Goal: Task Accomplishment & Management: Complete application form

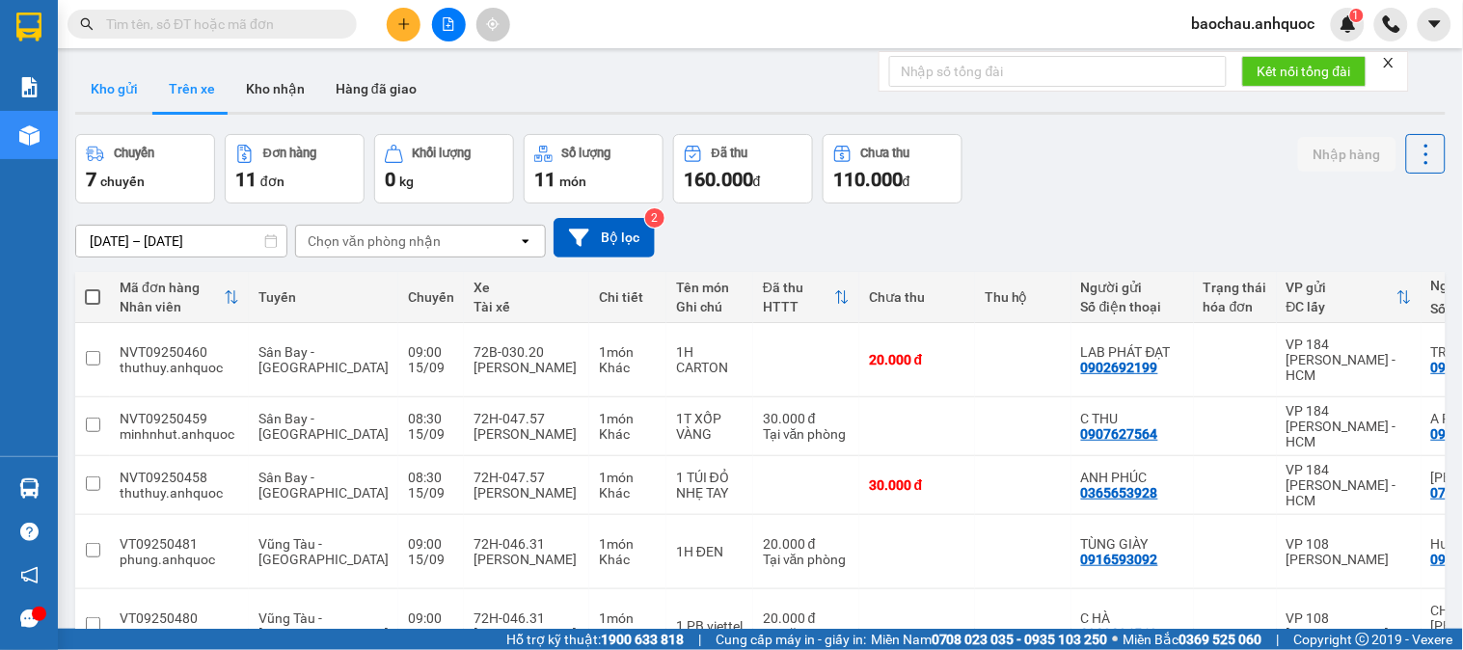
click at [128, 83] on button "Kho gửi" at bounding box center [114, 89] width 78 height 46
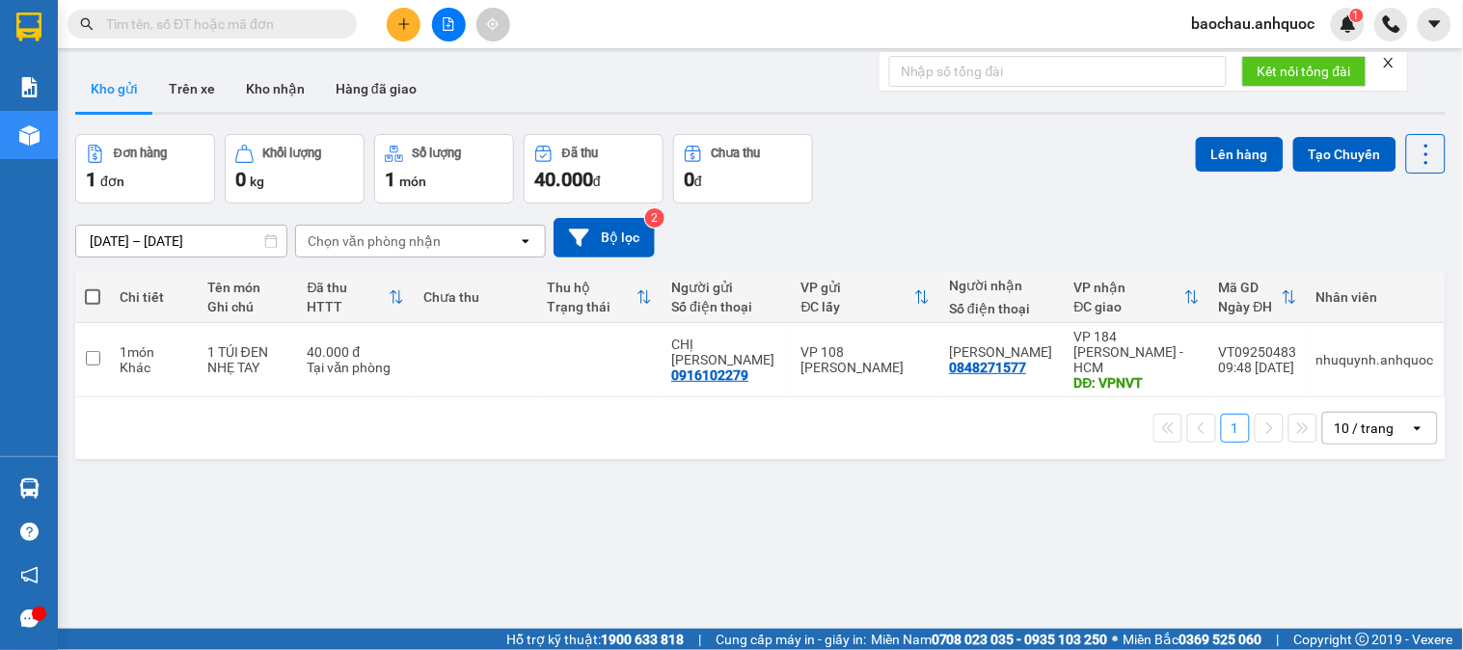
drag, startPoint x: 183, startPoint y: 84, endPoint x: 145, endPoint y: 110, distance: 46.6
click at [180, 81] on button "Trên xe" at bounding box center [191, 89] width 77 height 46
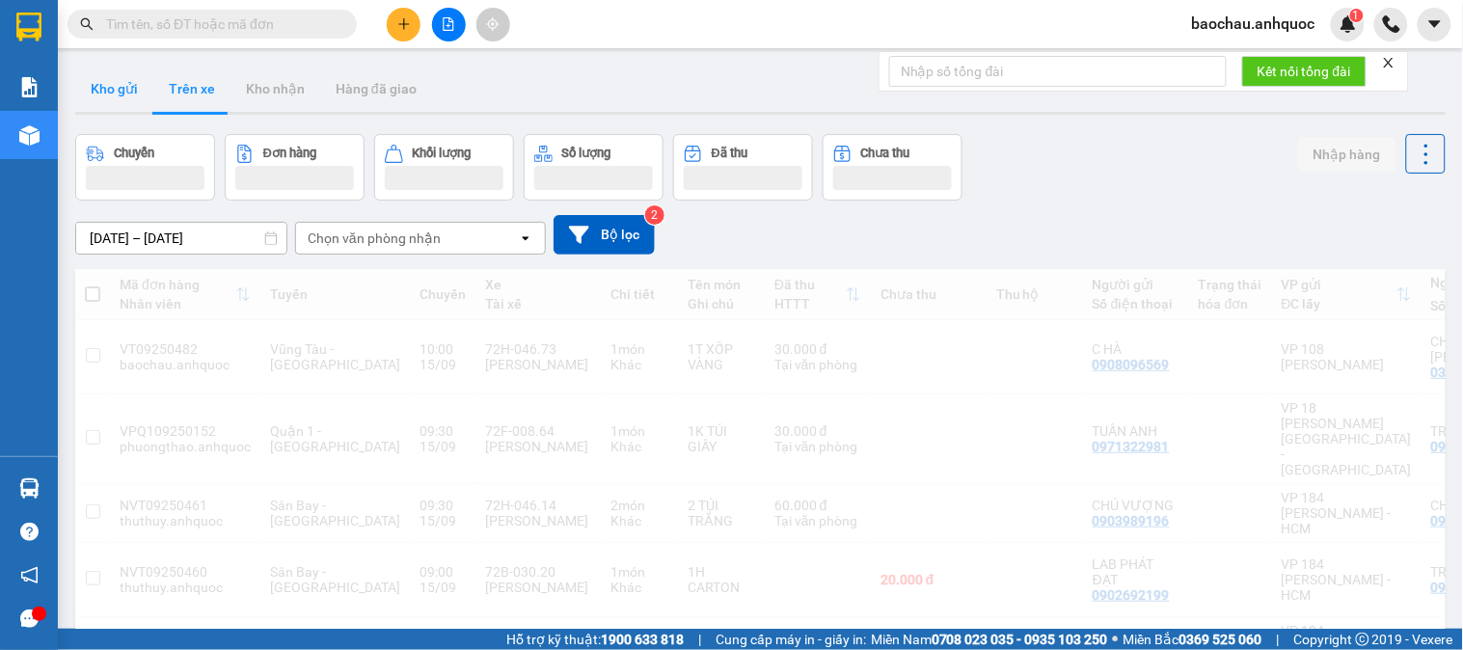
click at [136, 101] on button "Kho gửi" at bounding box center [114, 89] width 78 height 46
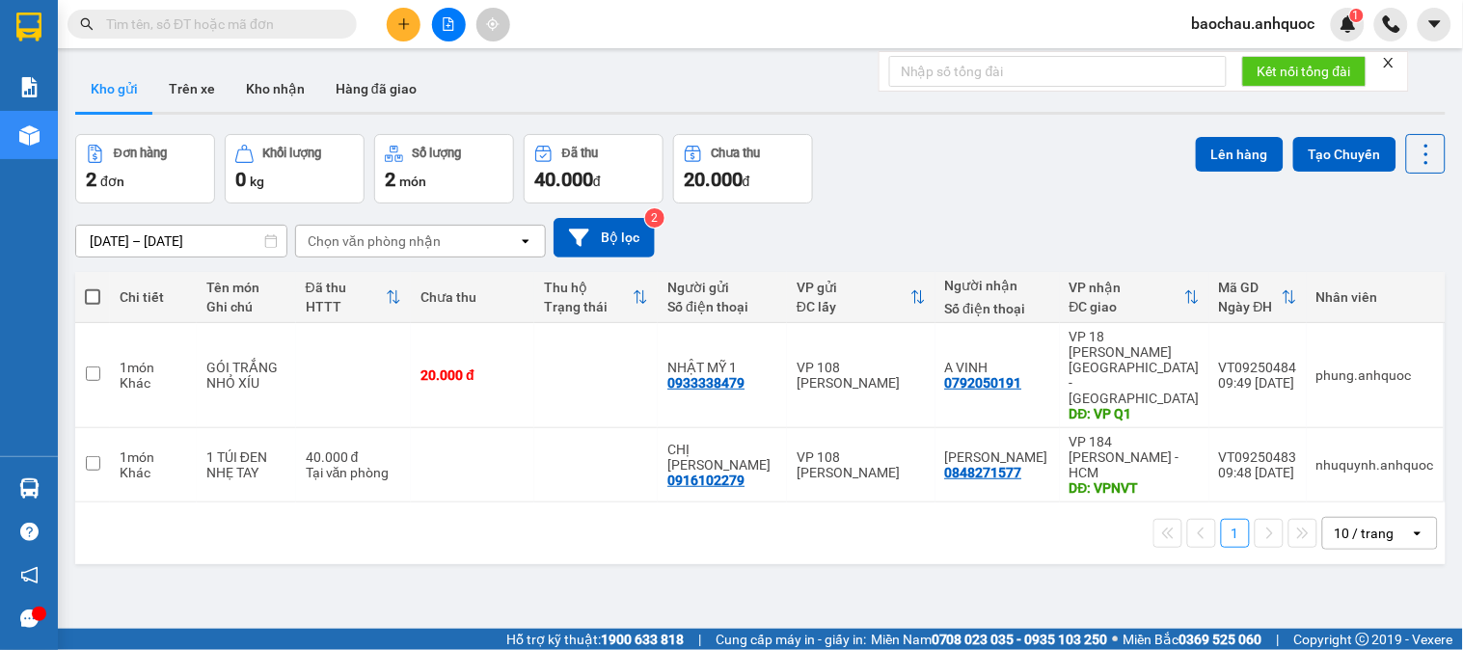
click at [407, 23] on button at bounding box center [404, 25] width 34 height 34
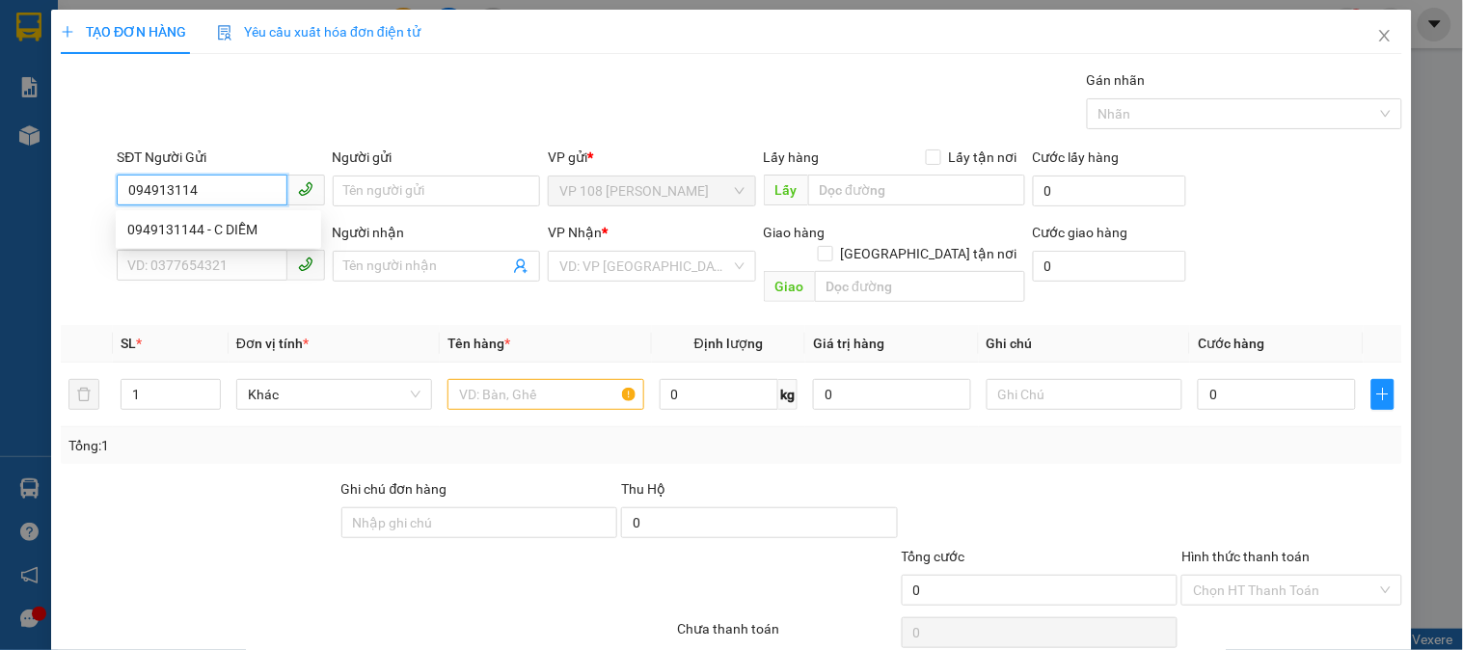
type input "0949131144"
click at [256, 222] on div "0949131144 - C DIỄM" at bounding box center [218, 229] width 182 height 21
type input "C DIỄM"
type input "0939788086"
type input "A SƠN"
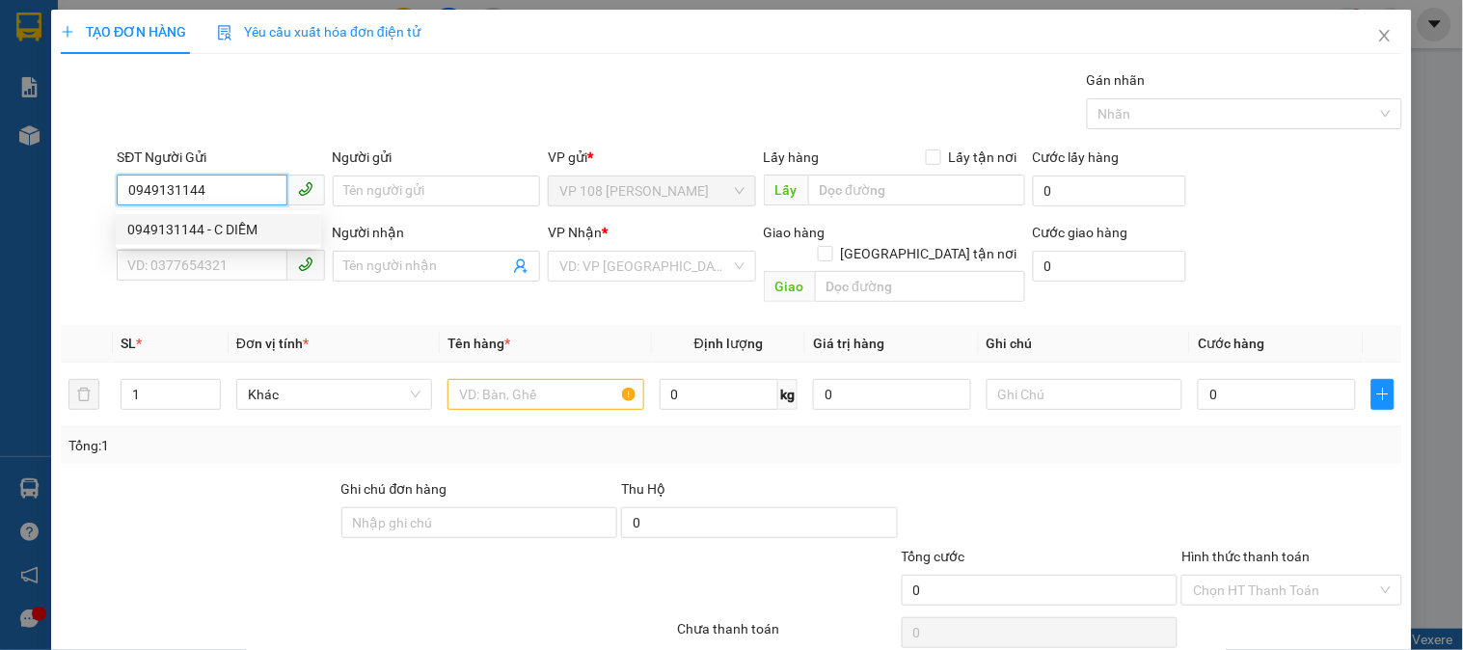
type input "VP 184 NVT"
type input "20.000"
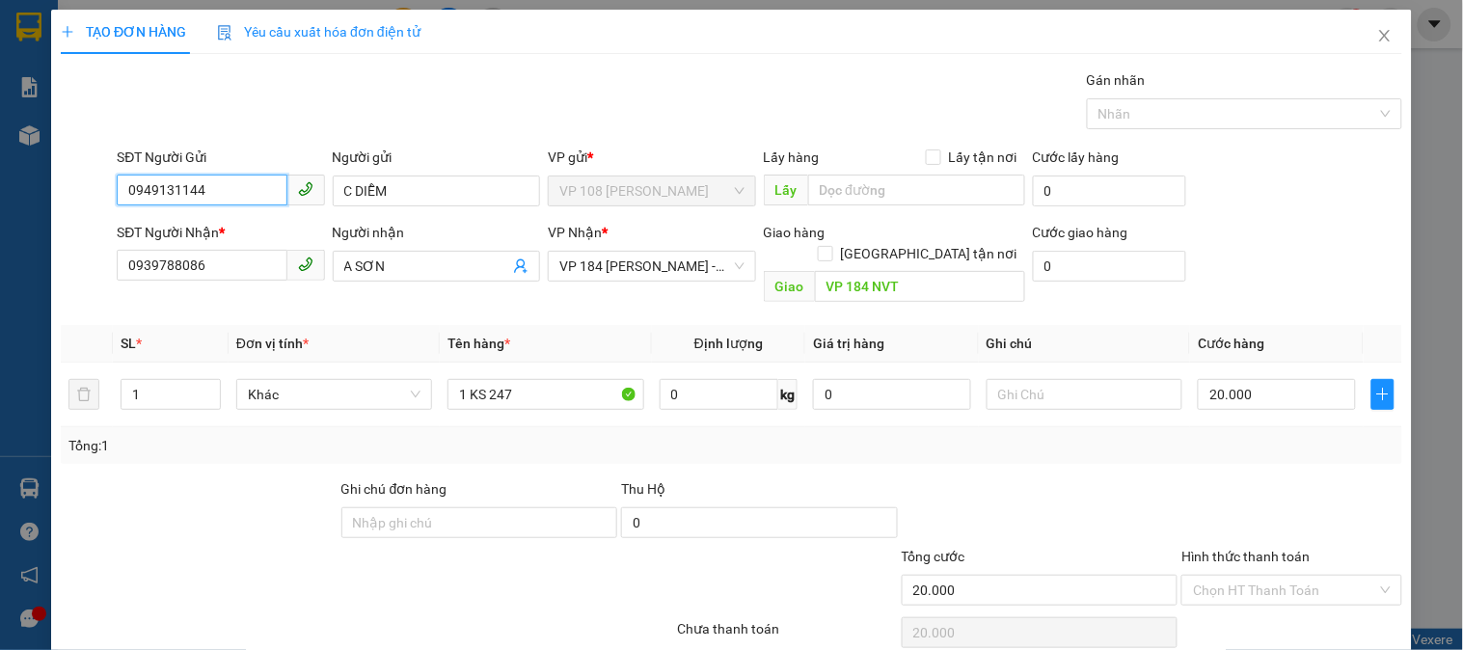
type input "0949131144"
click at [1363, 41] on span "Close" at bounding box center [1385, 37] width 54 height 54
